Goal: Task Accomplishment & Management: Use online tool/utility

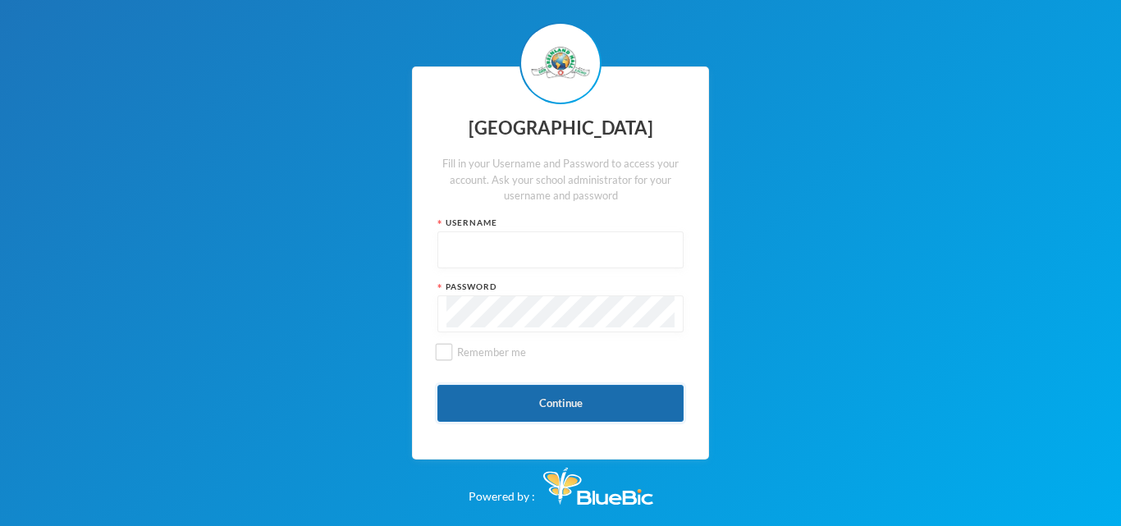
type input "glh23es30"
click at [499, 397] on button "Continue" at bounding box center [560, 403] width 246 height 37
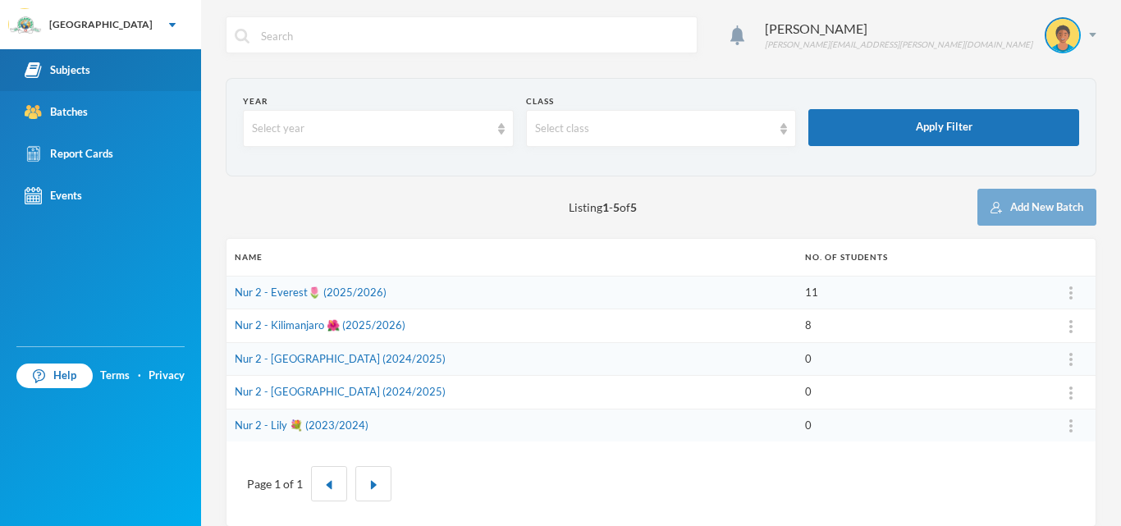
click at [98, 84] on link "Subjects" at bounding box center [100, 70] width 201 height 42
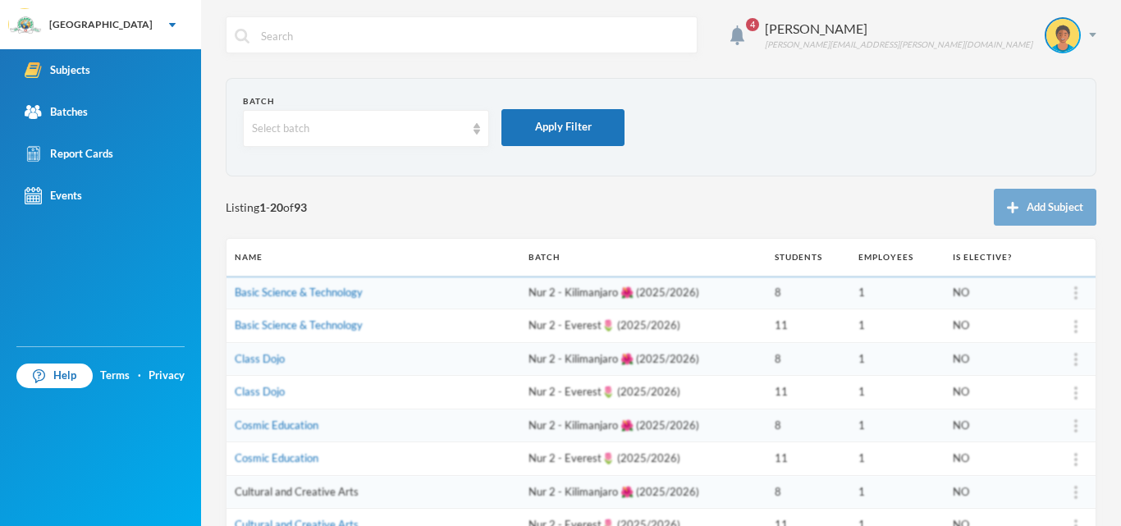
click at [296, 493] on link "Cultural and Creative Arts" at bounding box center [297, 491] width 124 height 13
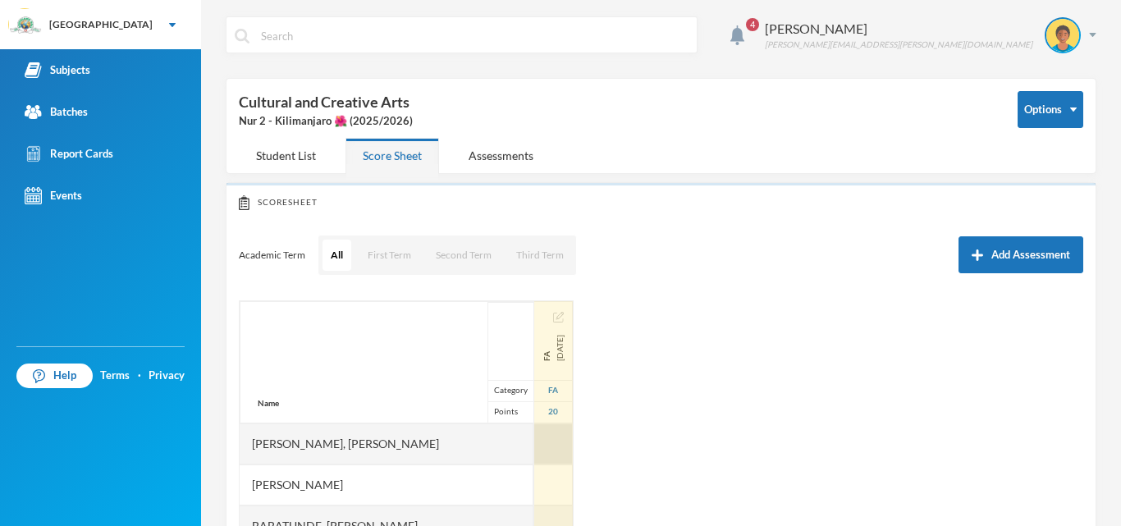
click at [534, 440] on div at bounding box center [553, 443] width 39 height 41
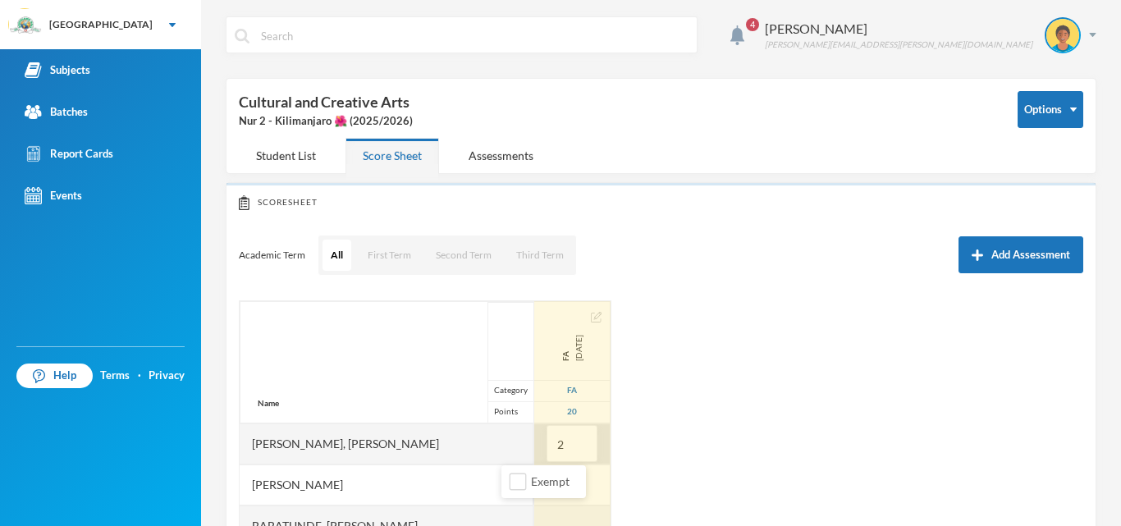
type input "20"
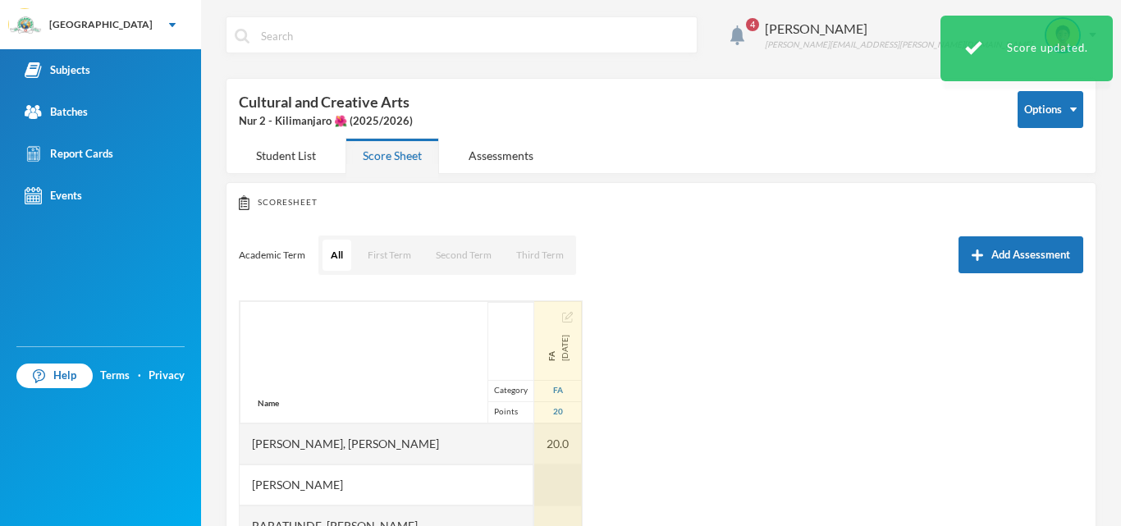
click at [534, 481] on div at bounding box center [558, 484] width 48 height 41
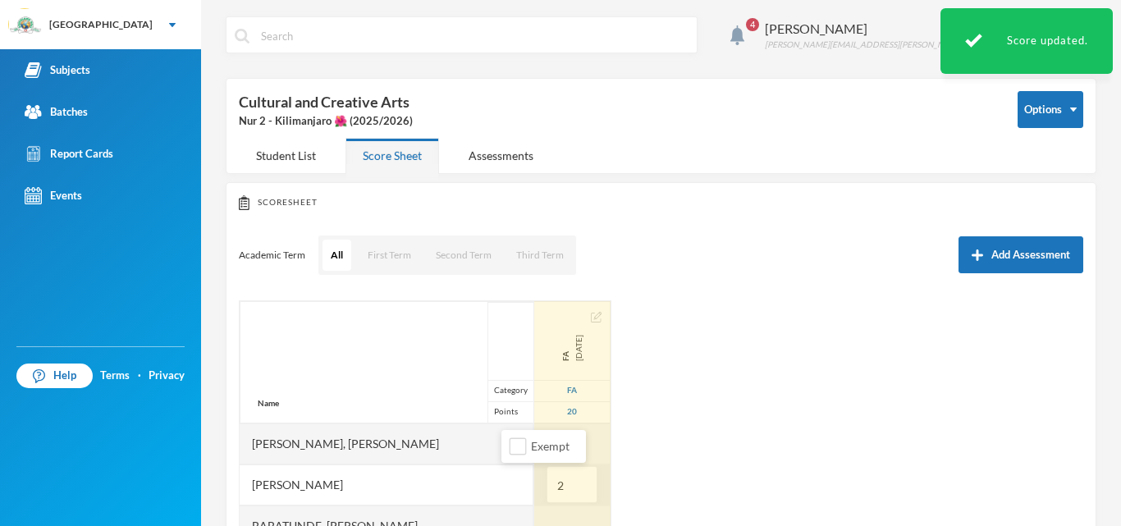
type input "20"
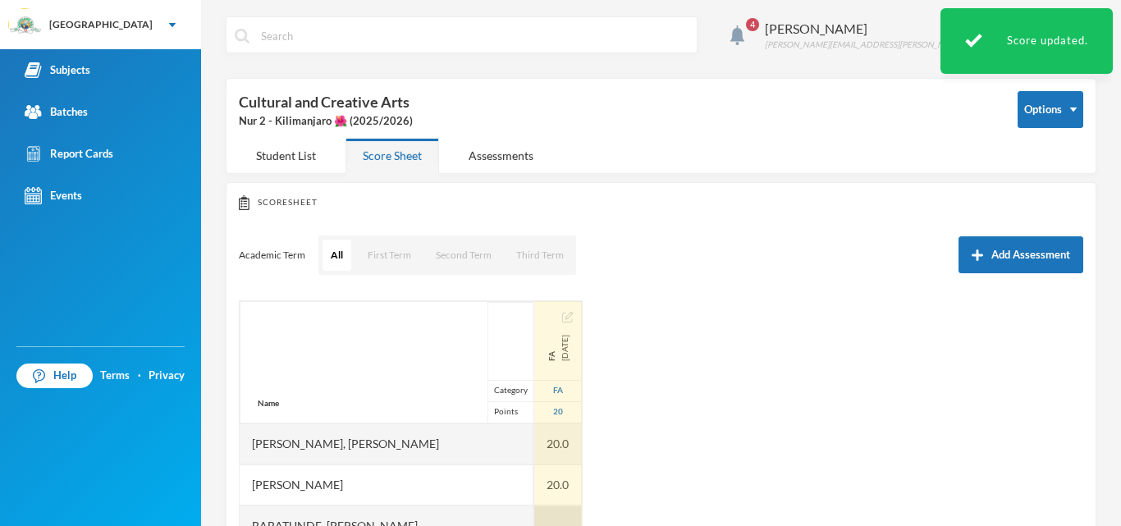
click at [534, 510] on div at bounding box center [558, 525] width 48 height 41
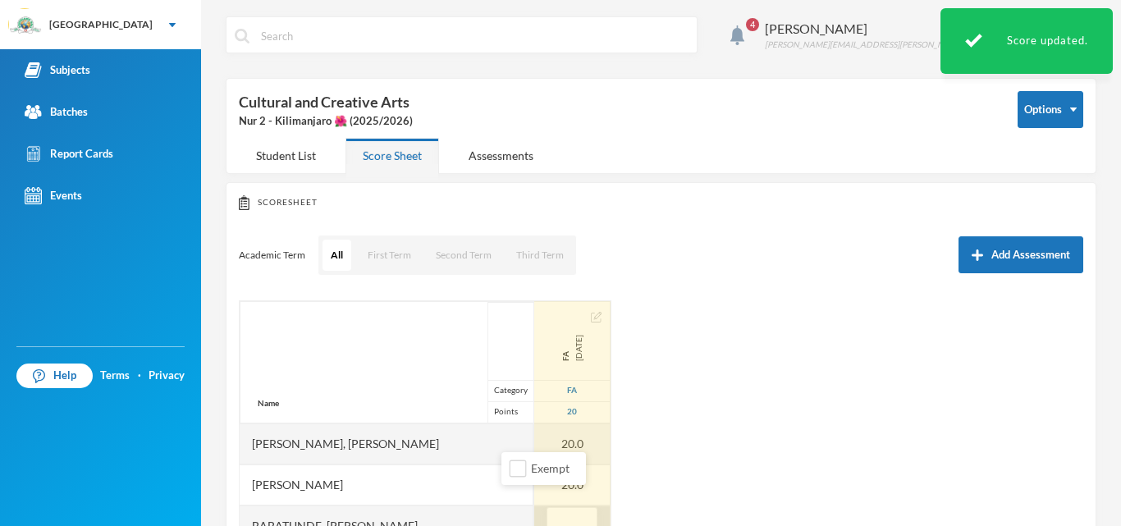
scroll to position [19, 0]
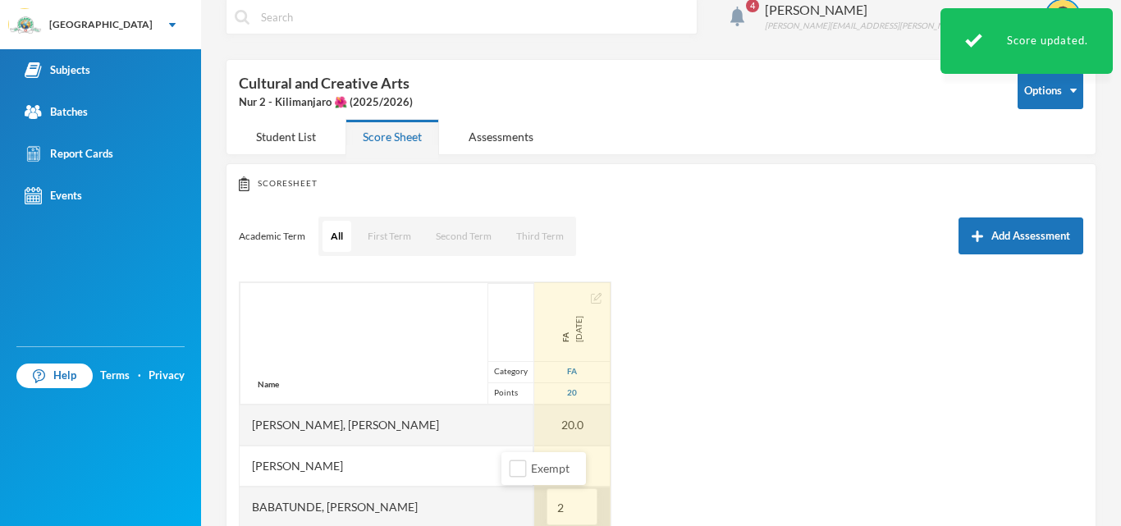
type input "20"
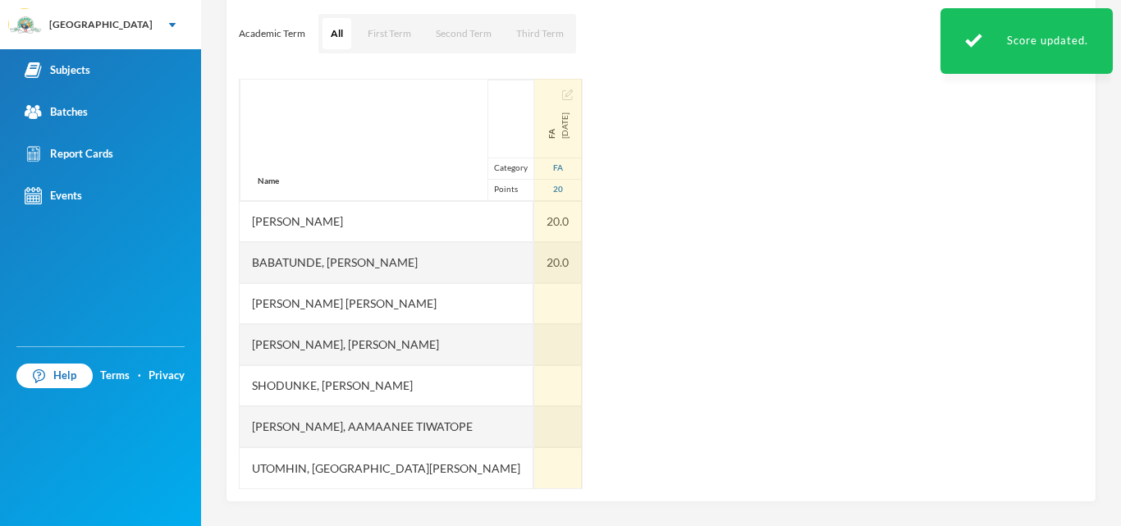
scroll to position [222, 0]
click at [534, 303] on div at bounding box center [558, 302] width 48 height 41
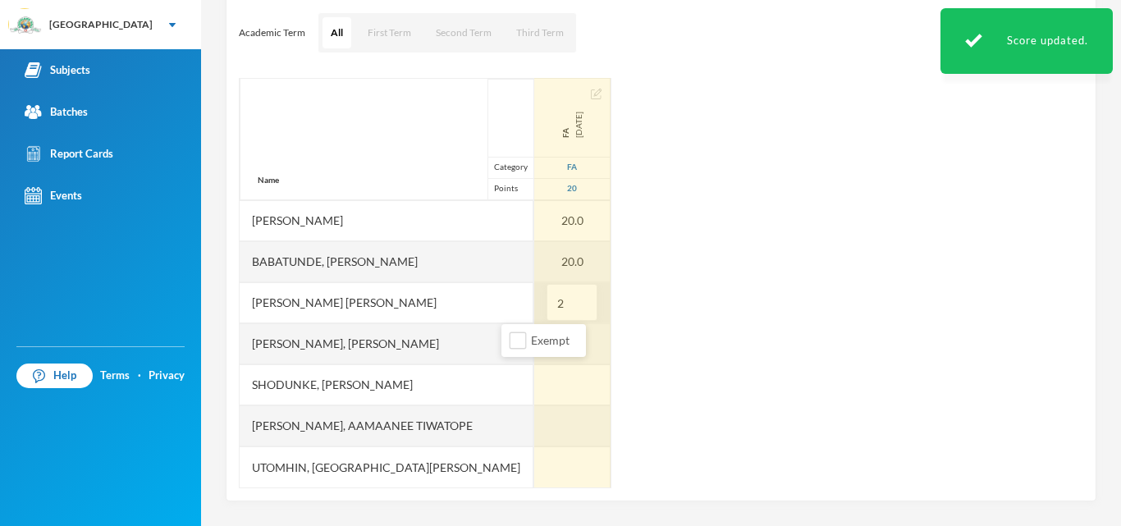
type input "20"
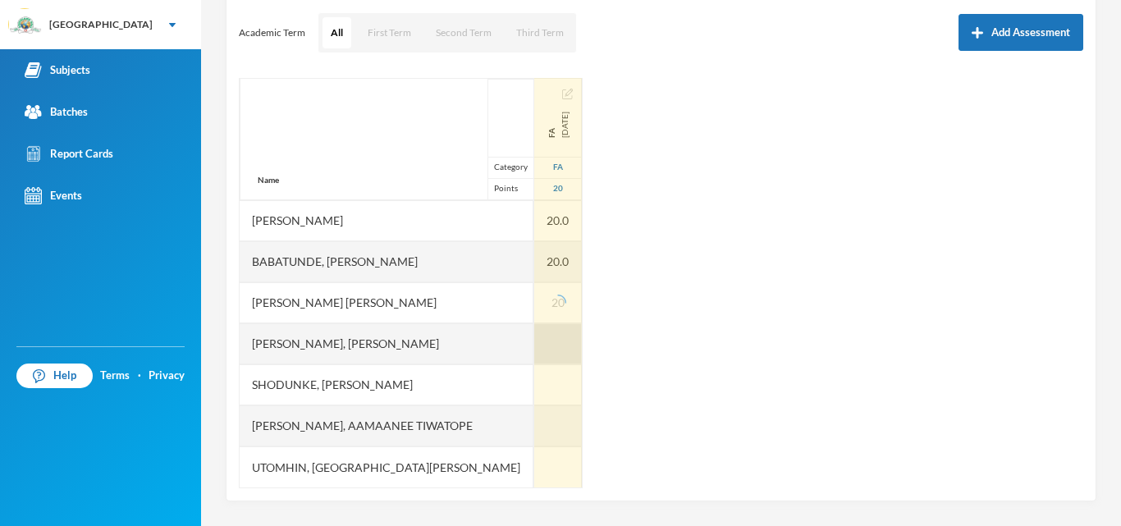
click at [534, 341] on div at bounding box center [558, 343] width 48 height 41
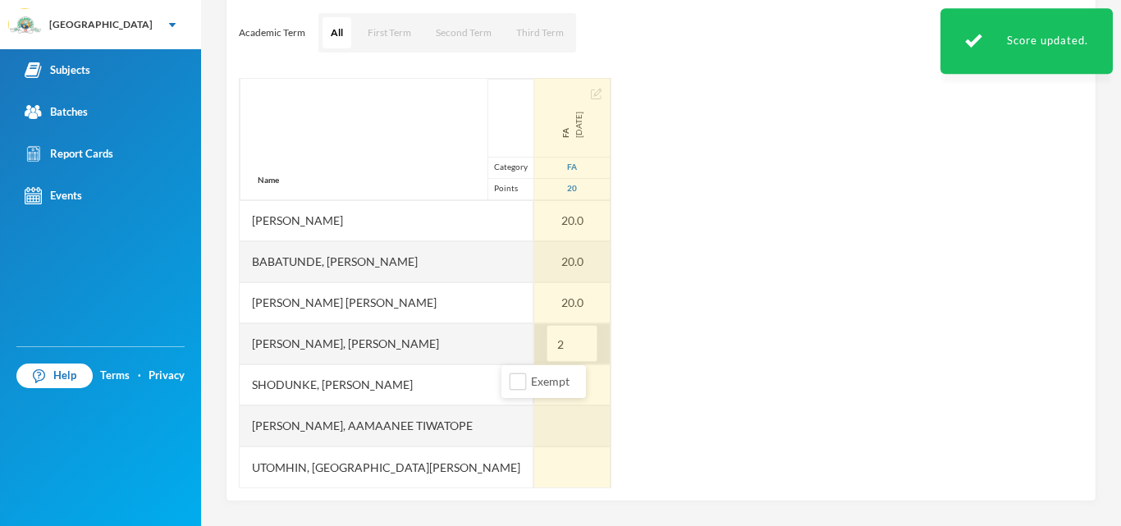
type input "20"
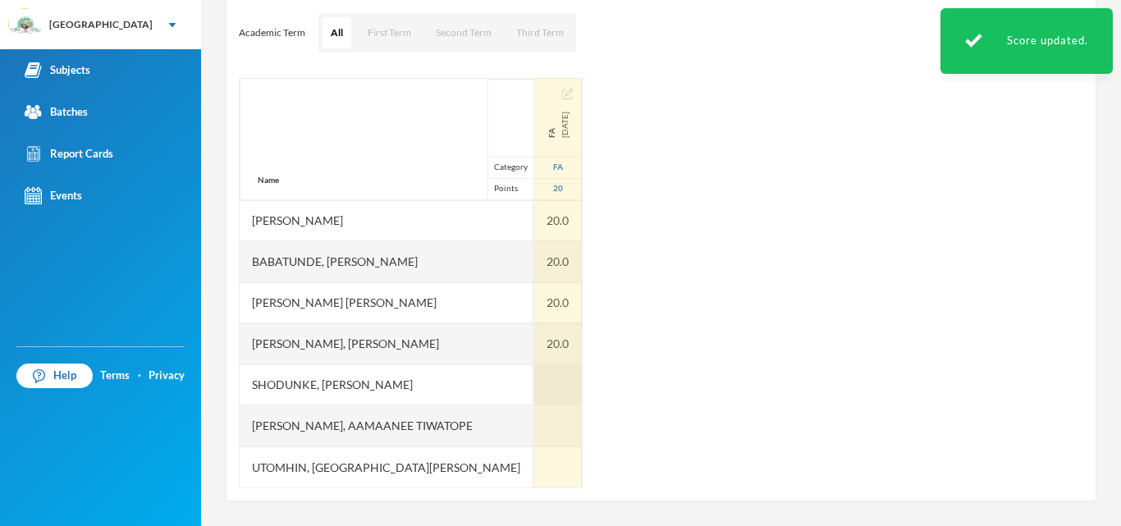
click at [534, 380] on div at bounding box center [558, 384] width 48 height 41
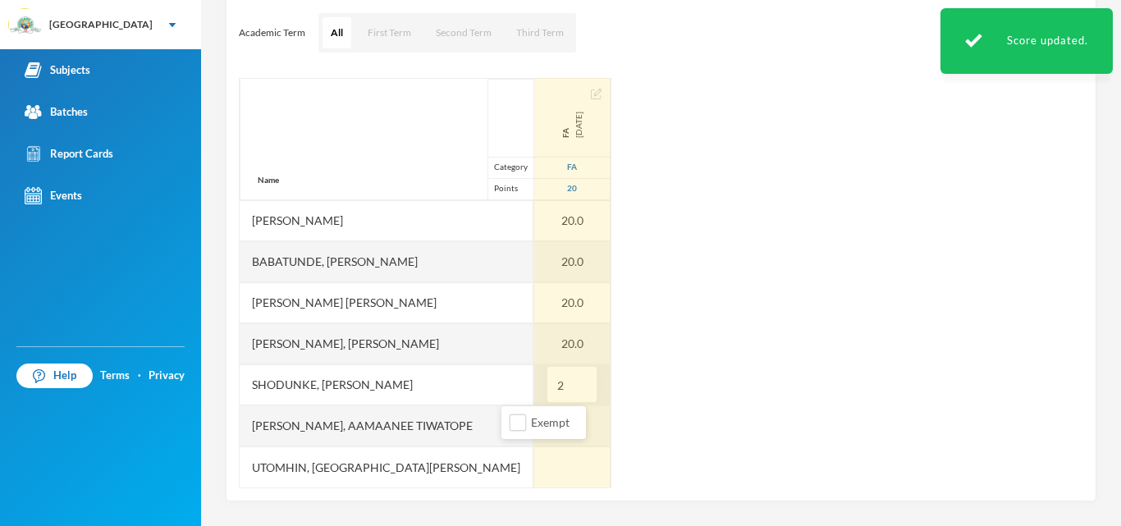
type input "20"
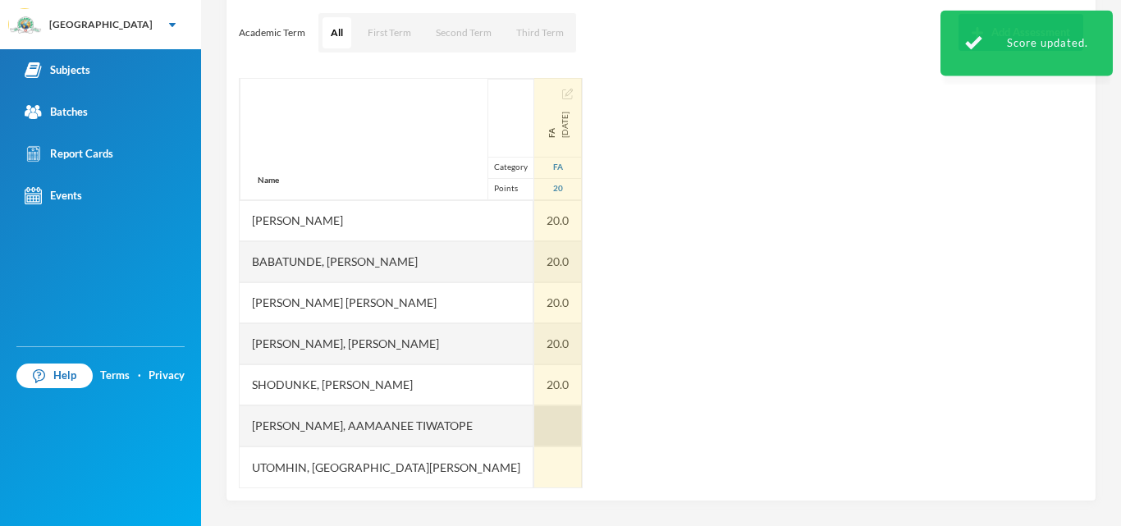
click at [534, 429] on div at bounding box center [558, 425] width 48 height 41
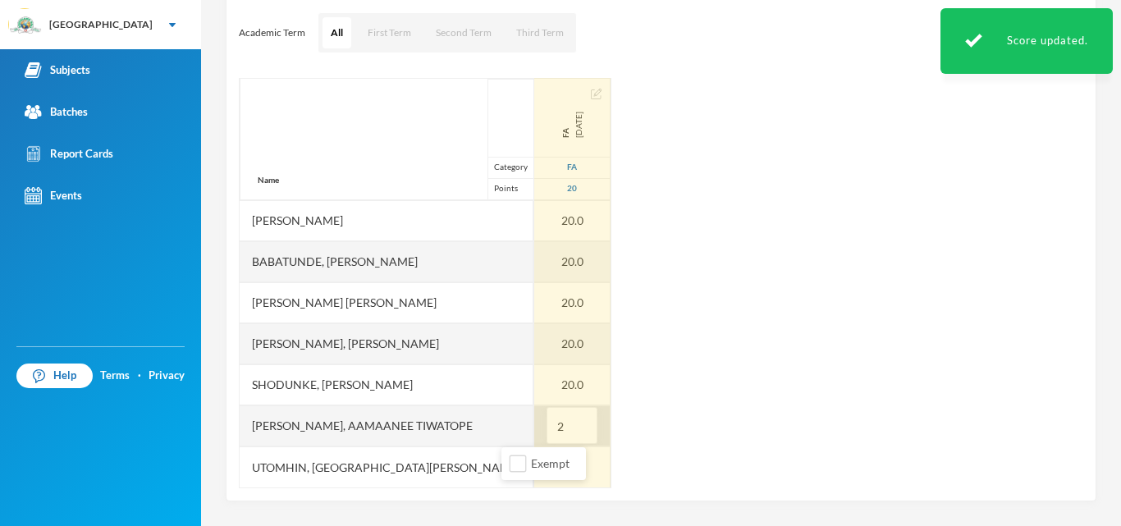
type input "20"
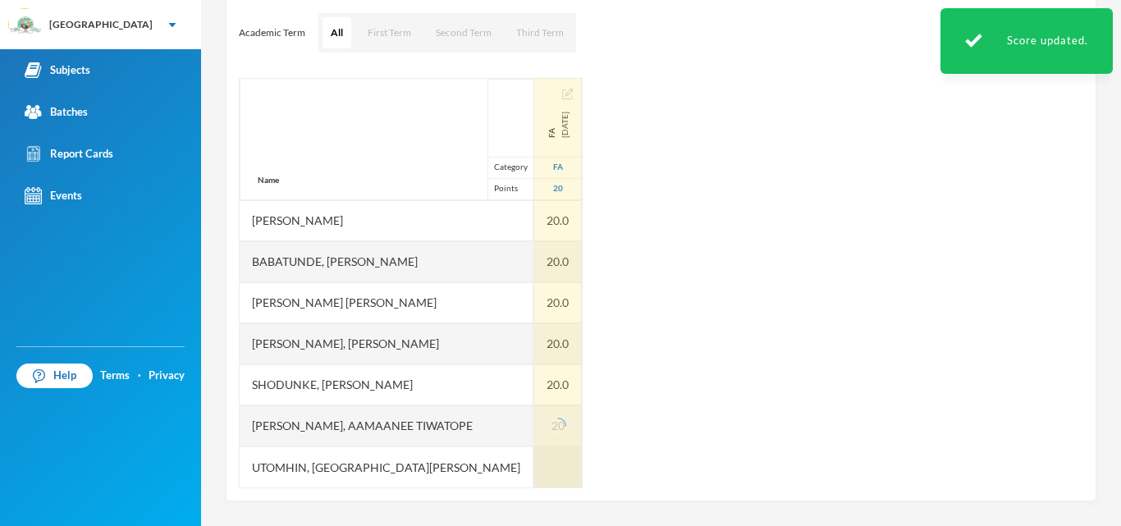
click at [534, 464] on div at bounding box center [558, 466] width 48 height 41
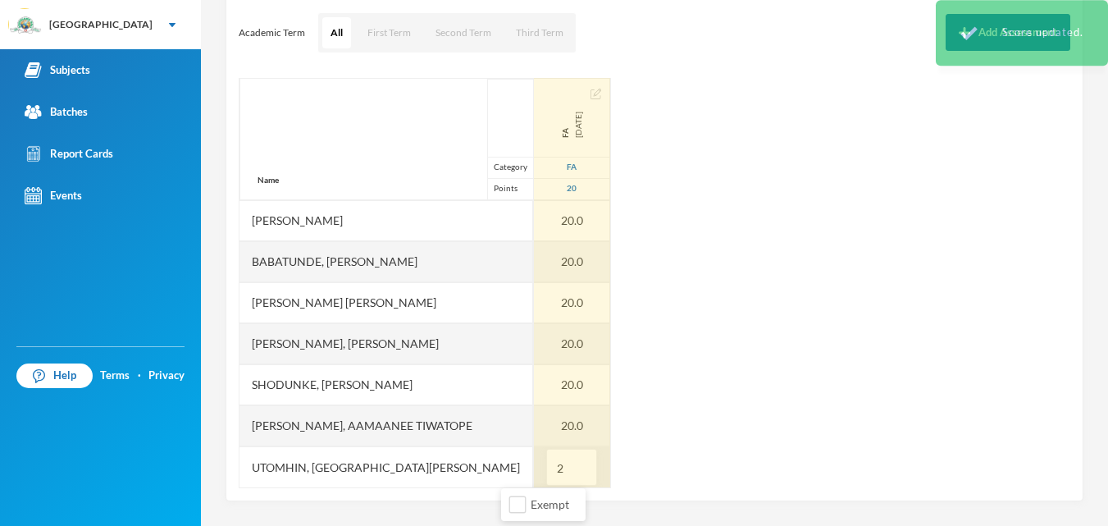
type input "20"
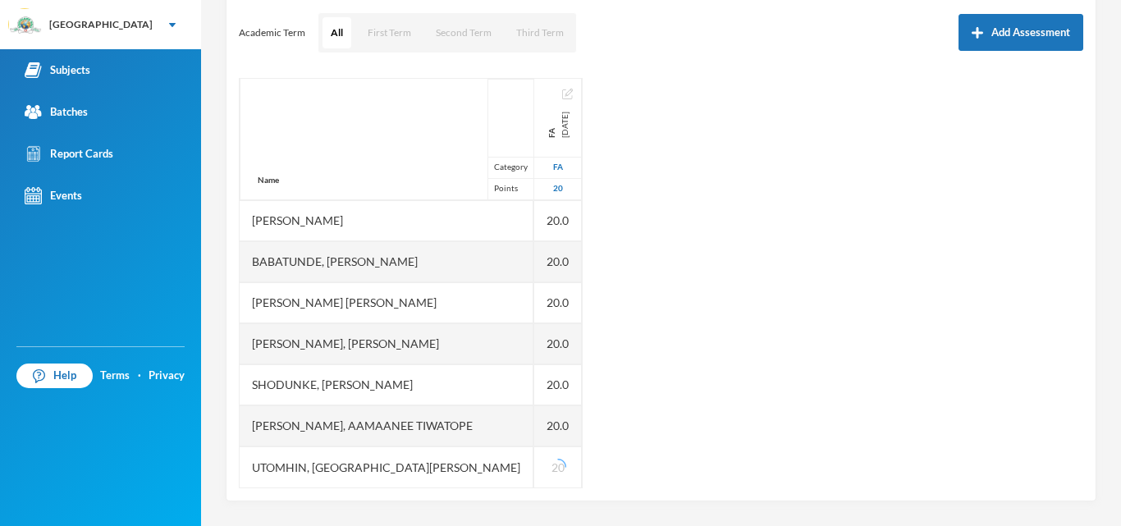
click at [546, 445] on div "Name Category Points [PERSON_NAME], [PERSON_NAME] Oluwafikayomi [PERSON_NAME], …" at bounding box center [661, 283] width 844 height 410
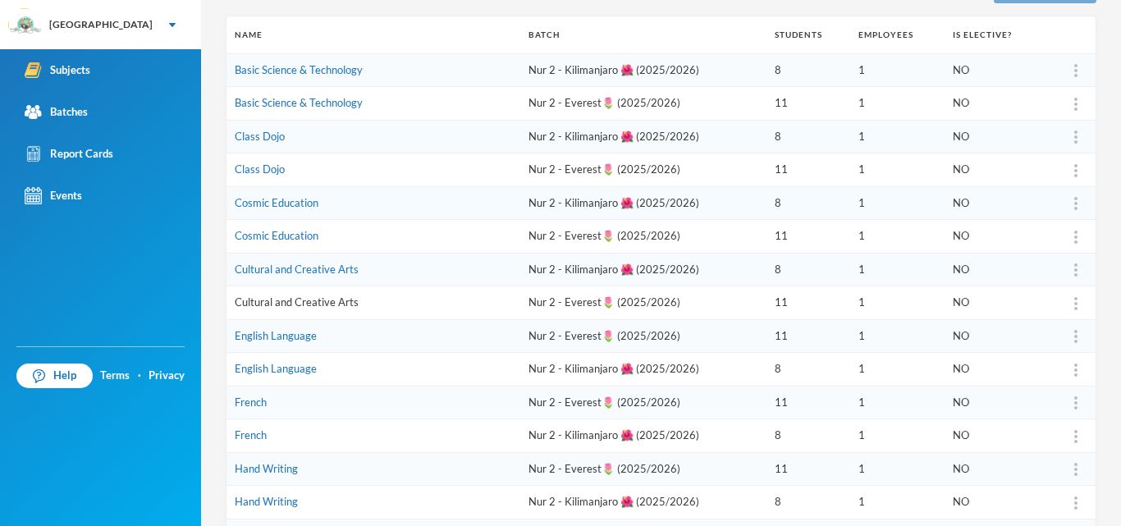
click at [288, 305] on link "Cultural and Creative Arts" at bounding box center [297, 301] width 124 height 13
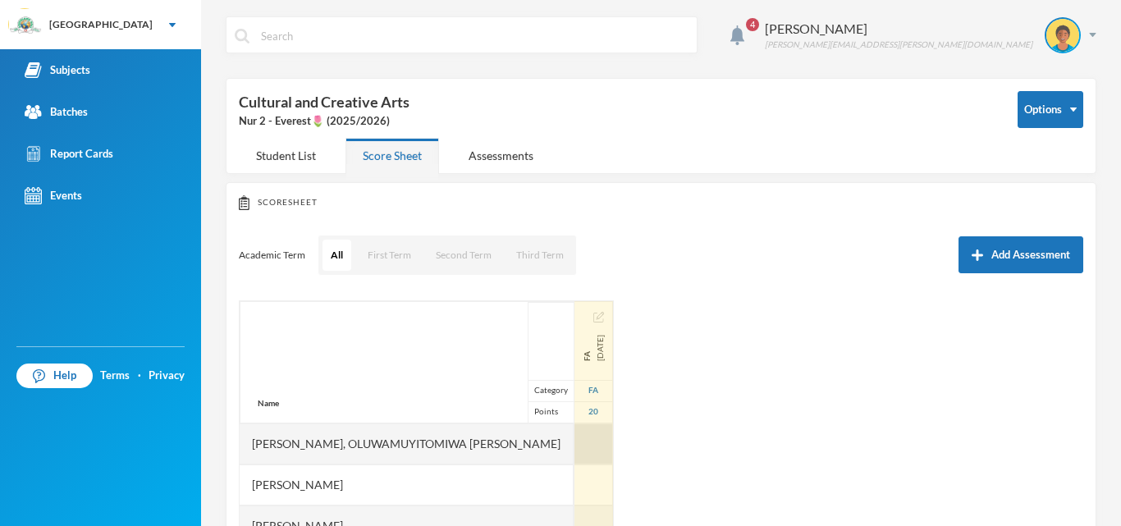
click at [574, 441] on div at bounding box center [593, 443] width 39 height 41
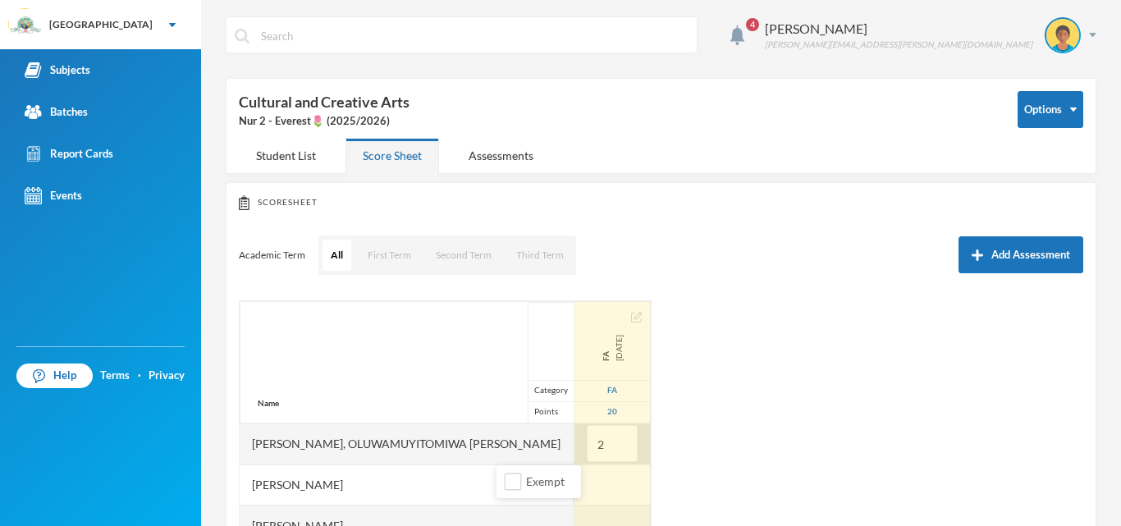
type input "20"
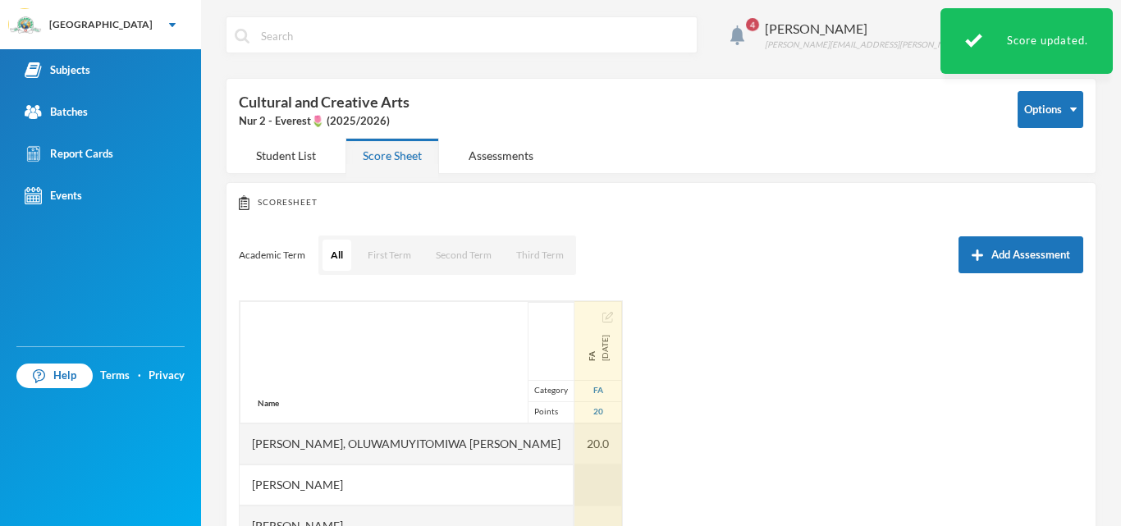
click at [574, 475] on div at bounding box center [598, 484] width 48 height 41
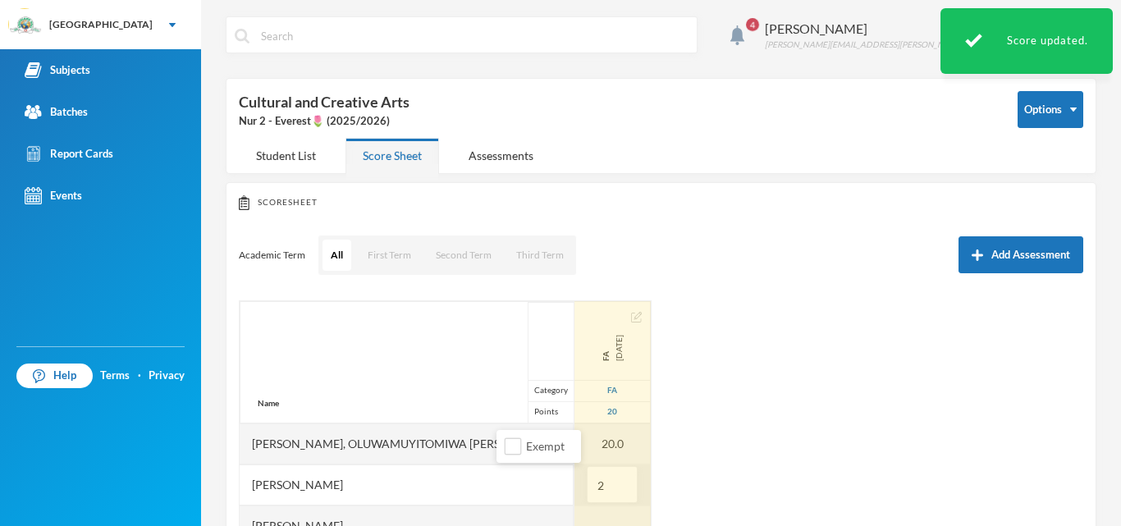
type input "20"
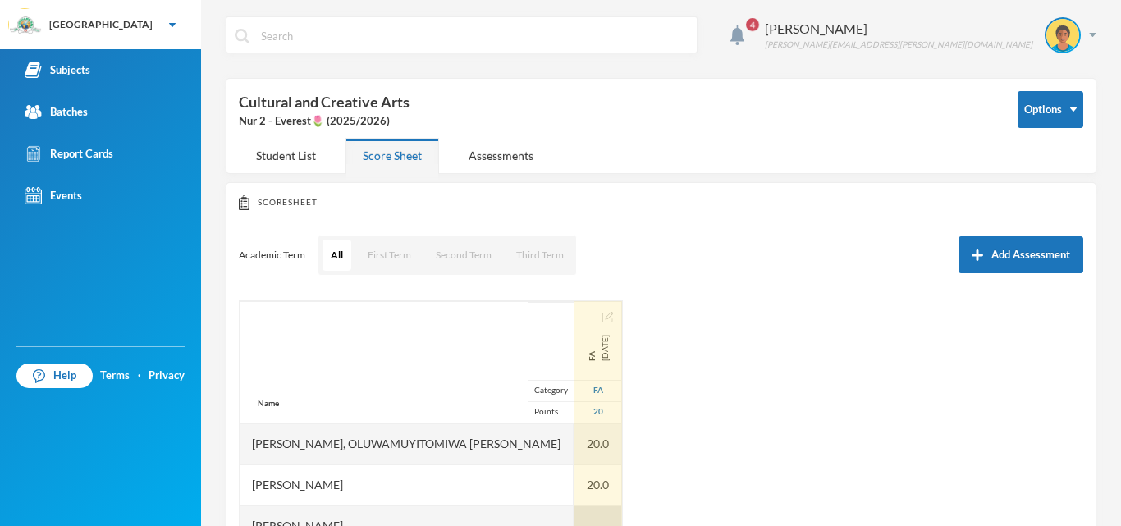
click at [574, 508] on div at bounding box center [598, 525] width 48 height 41
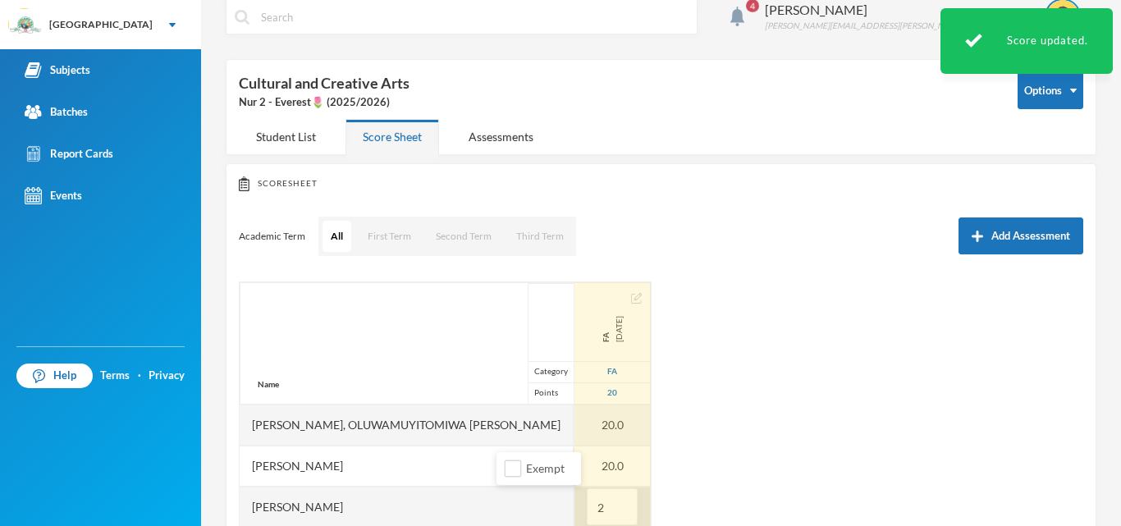
type input "20"
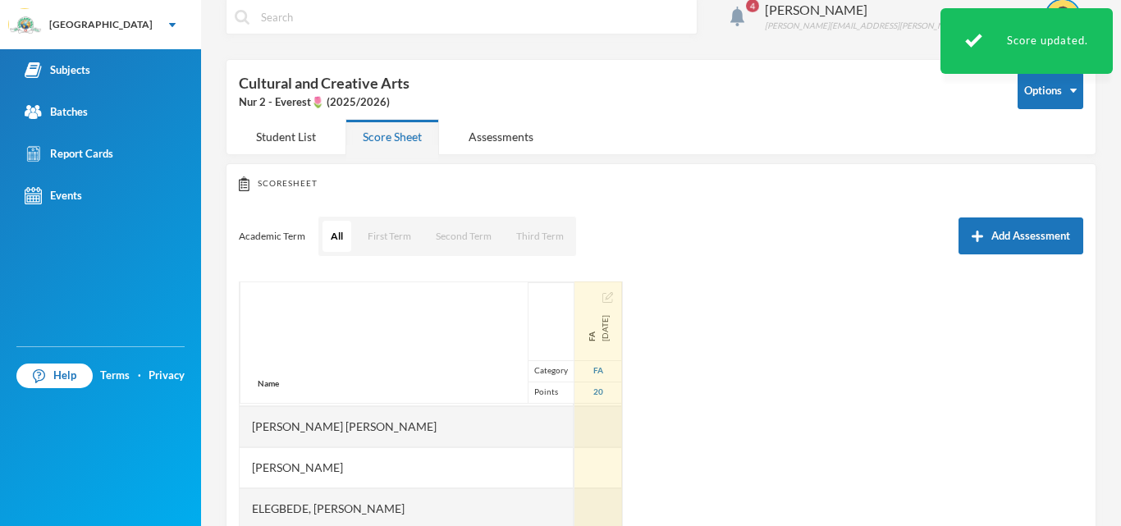
scroll to position [164, 0]
click at [574, 413] on div at bounding box center [598, 424] width 48 height 41
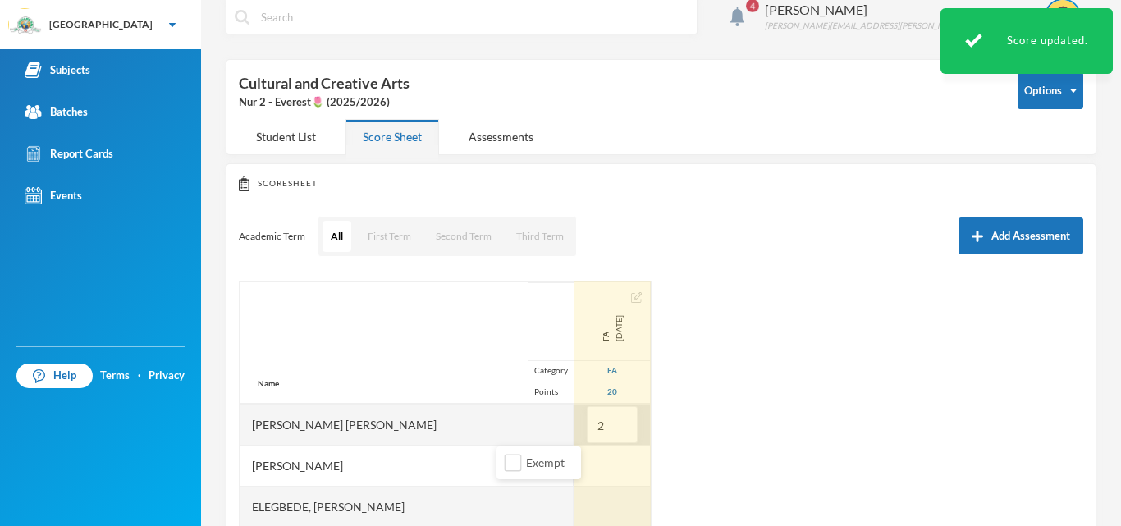
type input "20"
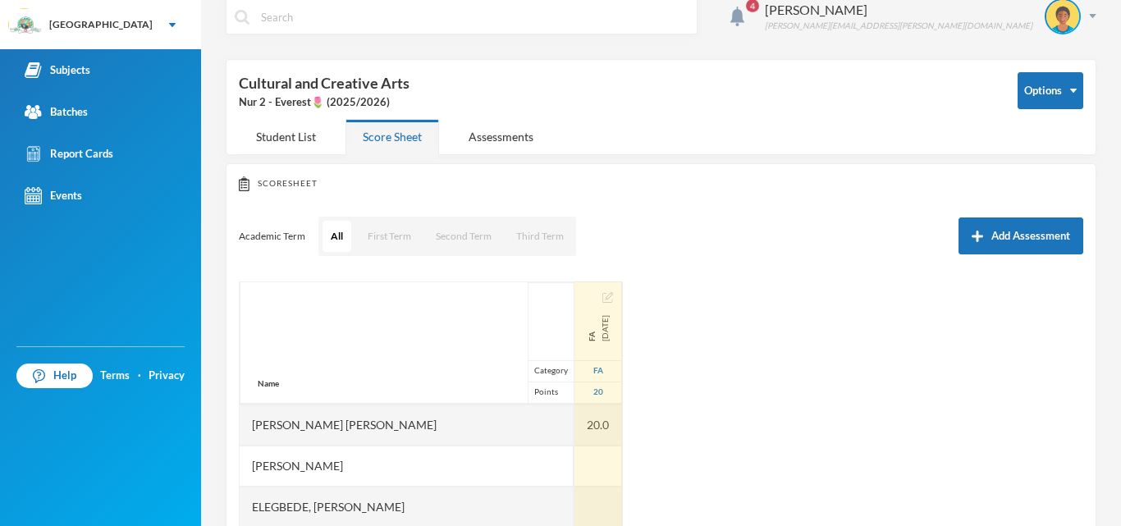
scroll to position [222, 0]
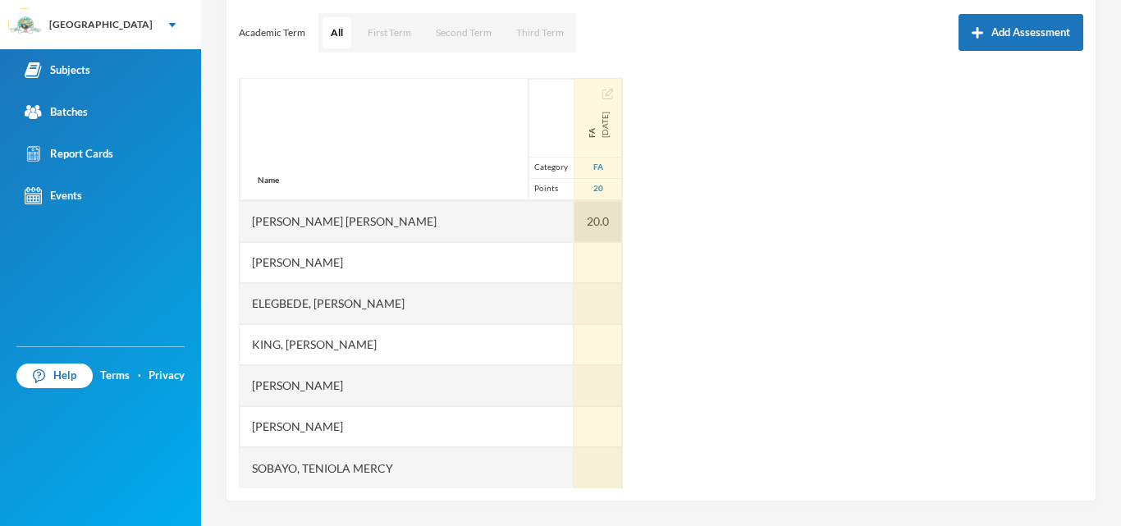
click at [574, 240] on div "20.0" at bounding box center [598, 221] width 48 height 41
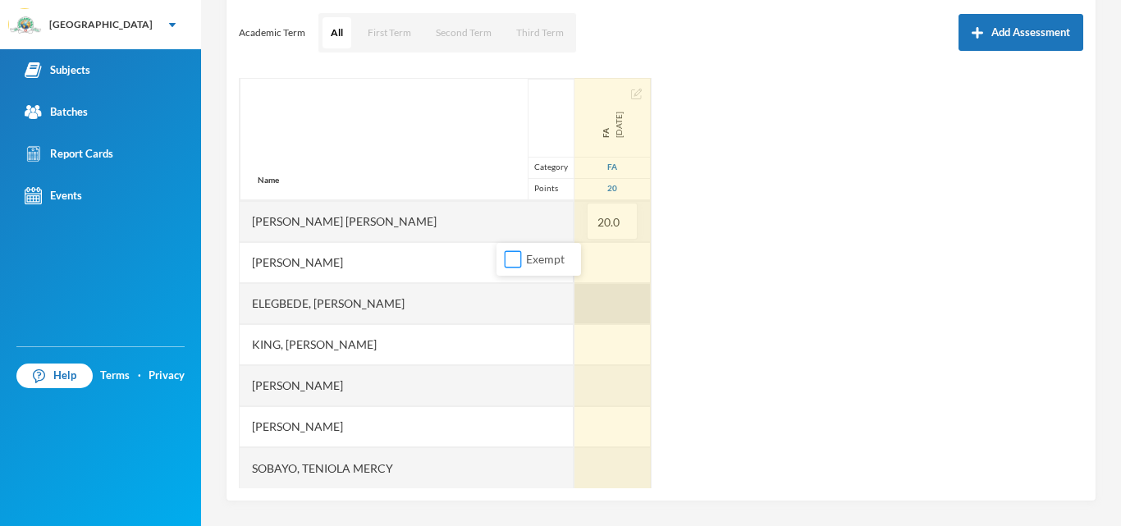
drag, startPoint x: 511, startPoint y: 258, endPoint x: 508, endPoint y: 296, distance: 38.7
click at [508, 296] on body "Greenland Hall Your Bluebic Account Greenland Hall Add a New School Subjects Ba…" at bounding box center [560, 263] width 1121 height 526
click at [574, 299] on div at bounding box center [612, 303] width 76 height 41
type input "20"
click at [574, 273] on div at bounding box center [612, 262] width 76 height 41
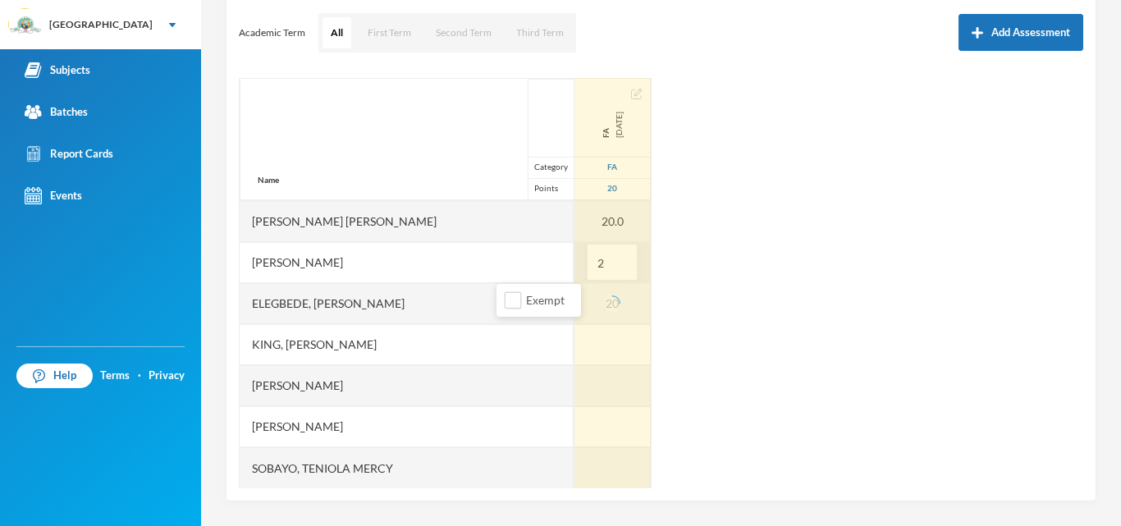
type input "20"
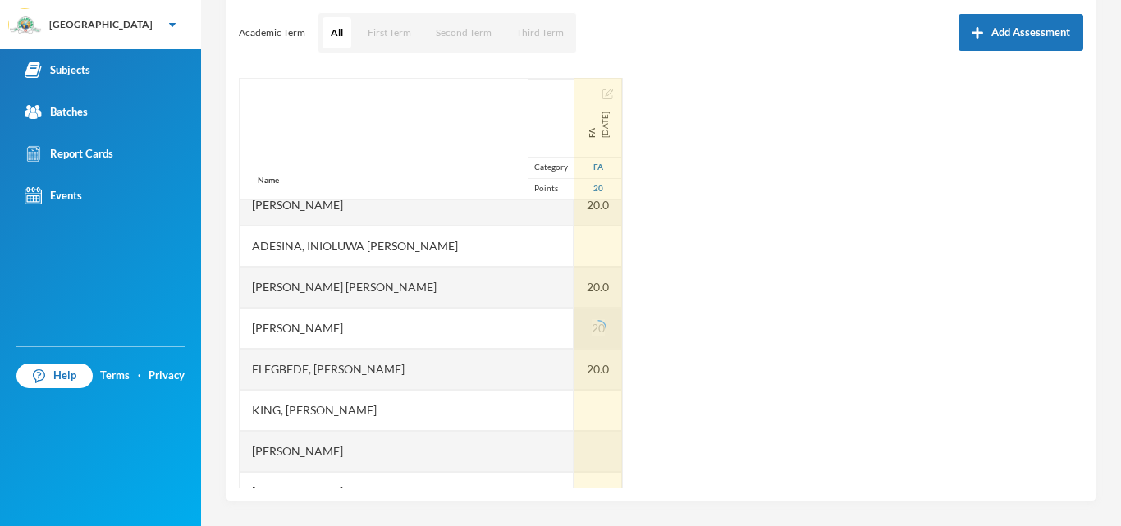
scroll to position [66, 0]
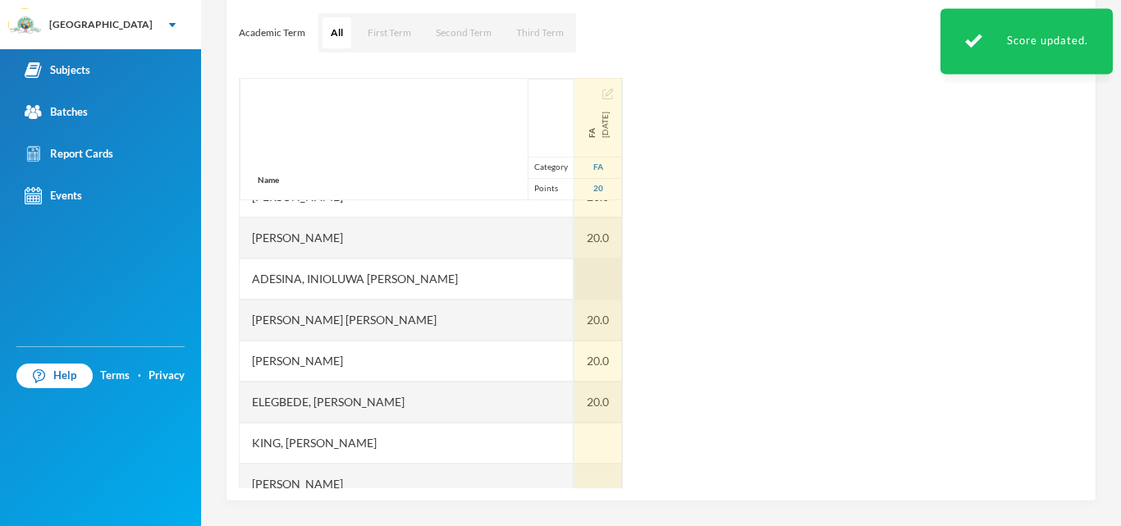
click at [574, 276] on div at bounding box center [598, 278] width 48 height 41
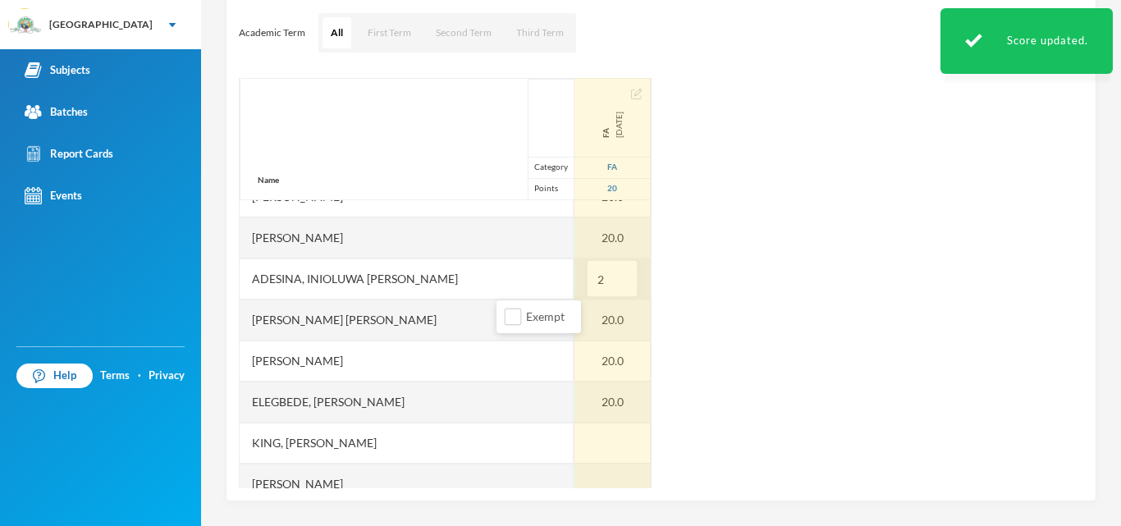
type input "20"
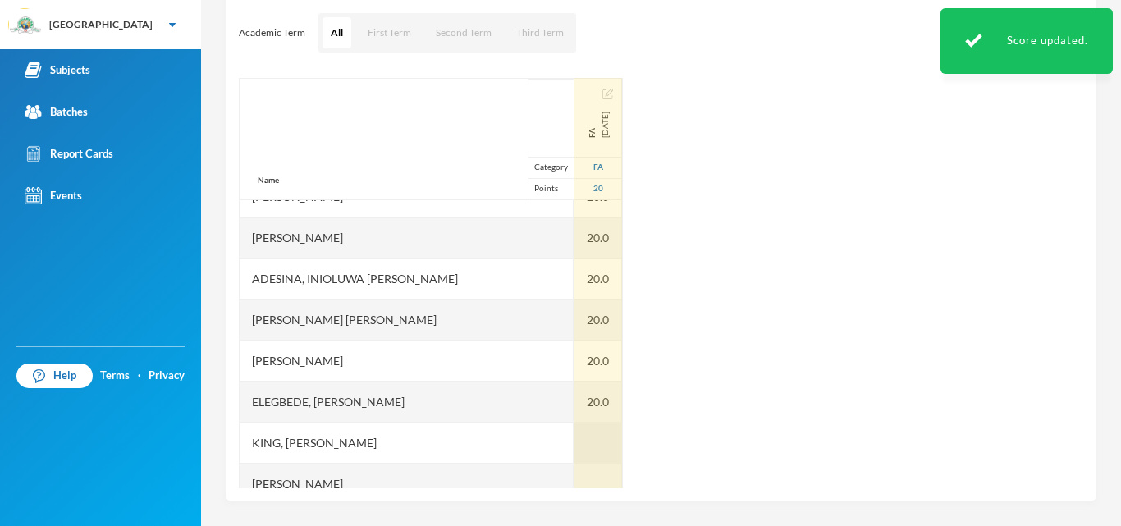
click at [574, 437] on div at bounding box center [598, 442] width 48 height 41
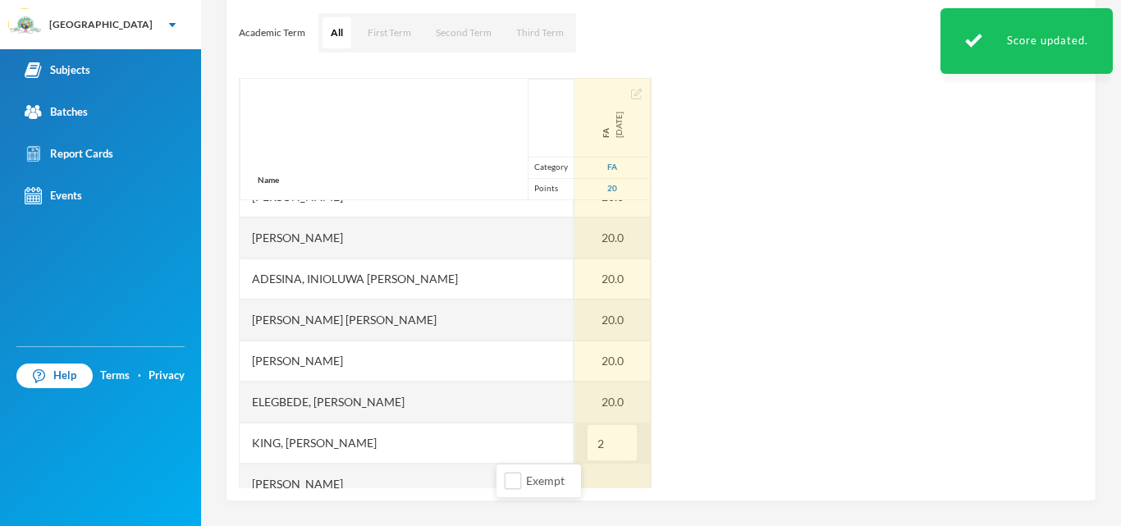
type input "20"
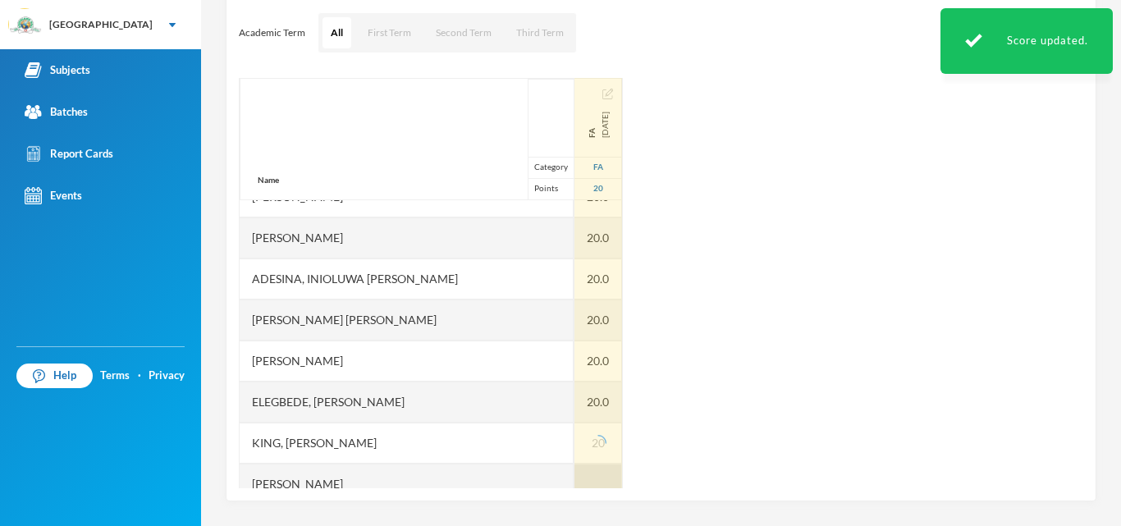
click at [574, 473] on div at bounding box center [598, 483] width 48 height 41
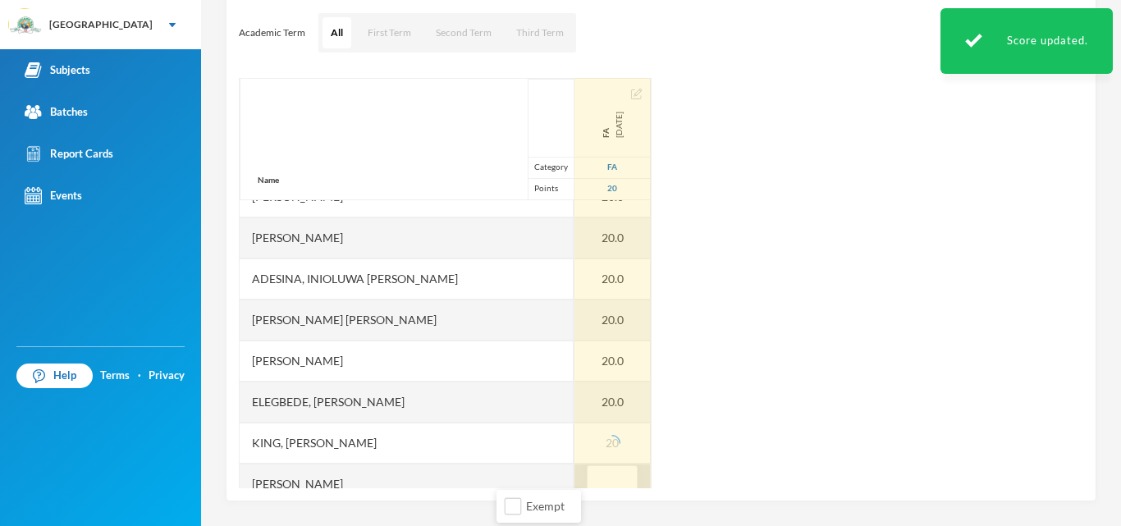
scroll to position [81, 0]
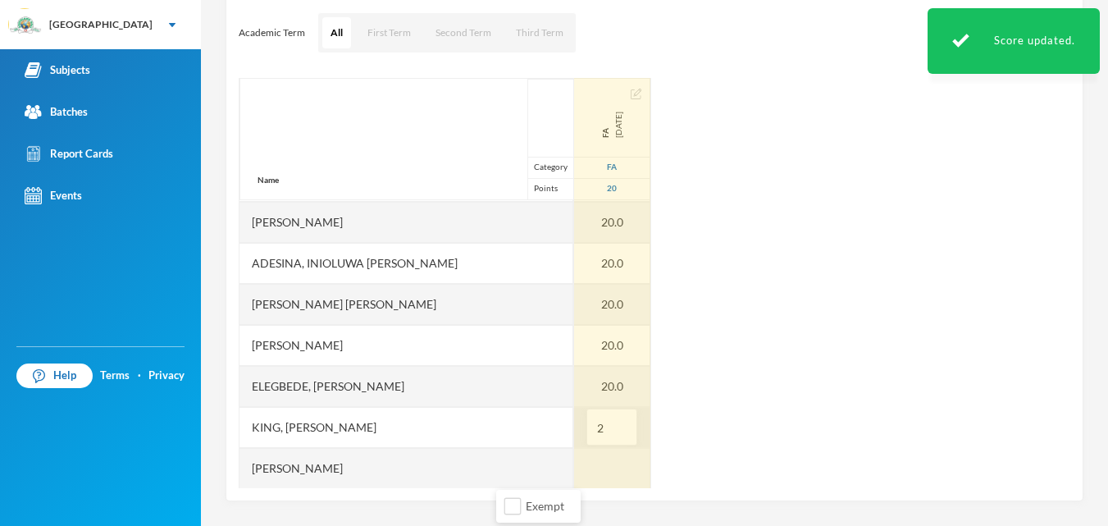
type input "20"
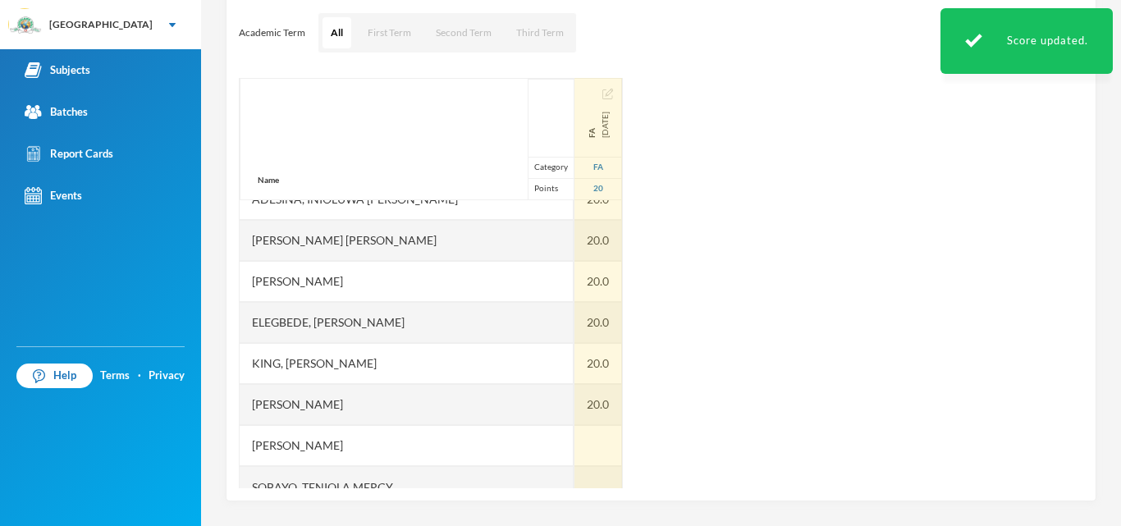
scroll to position [165, 0]
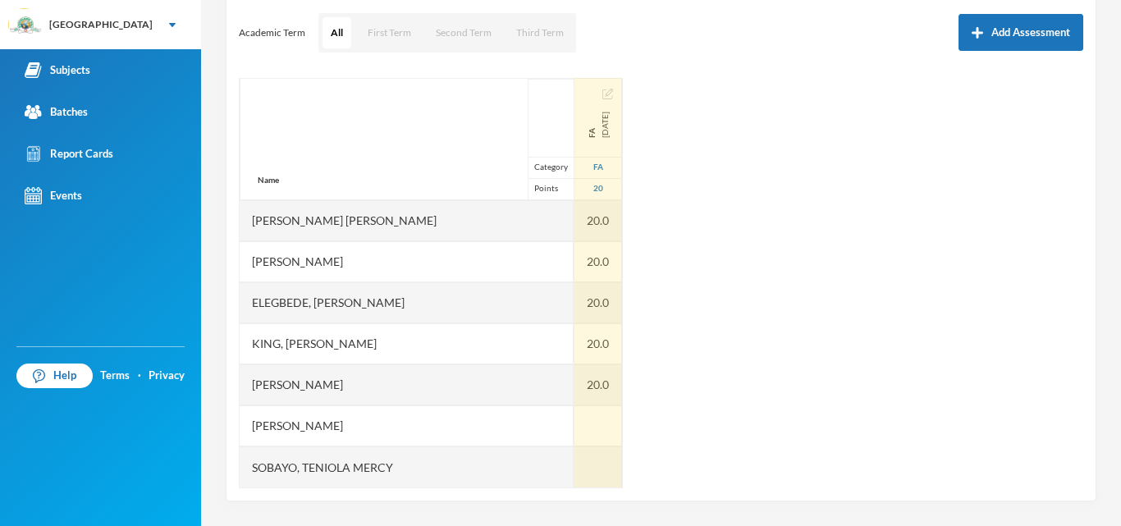
click at [574, 473] on div at bounding box center [598, 466] width 48 height 41
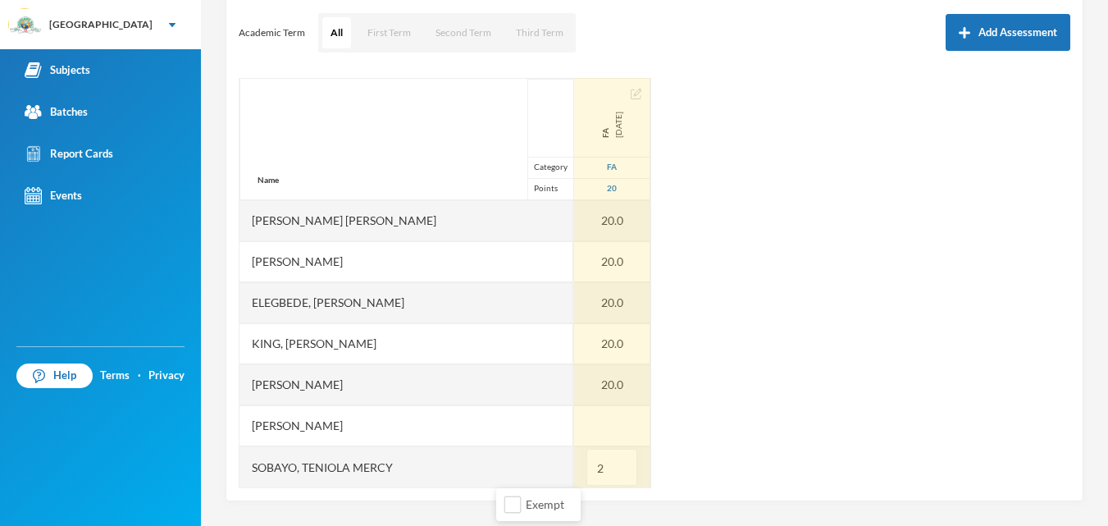
type input "20"
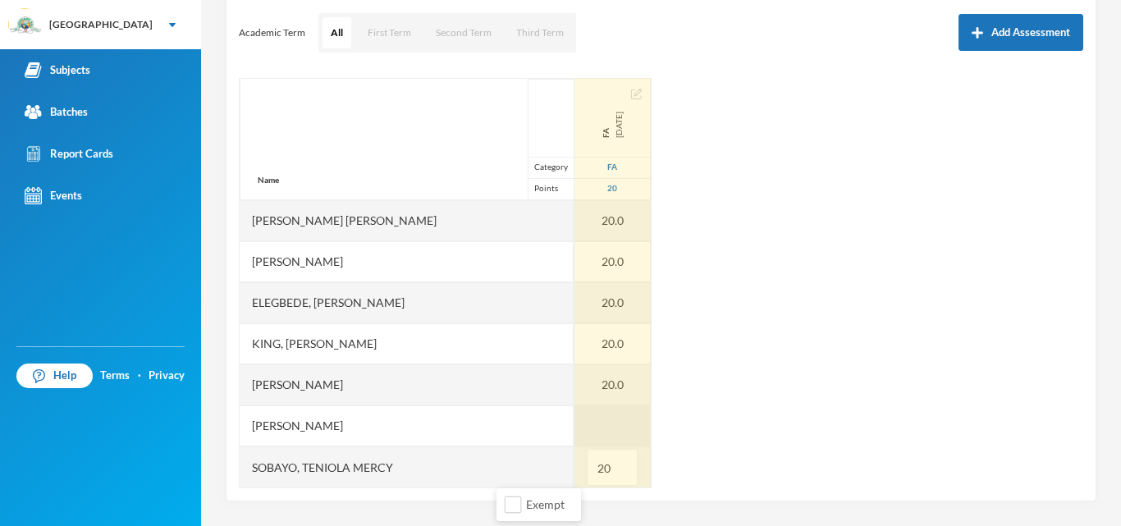
click at [574, 436] on div at bounding box center [612, 425] width 76 height 41
type input "20"
